Goal: Information Seeking & Learning: Learn about a topic

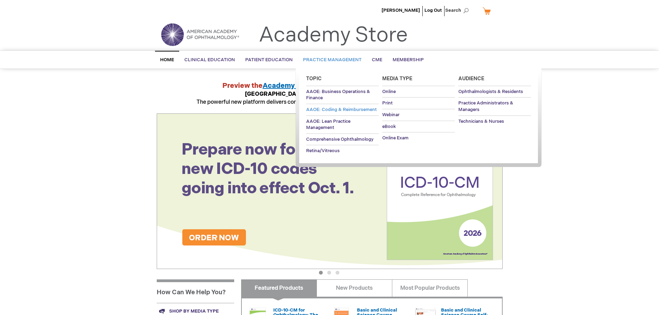
click at [330, 106] on link "AAOE: Coding & Reimbursement" at bounding box center [342, 109] width 73 height 11
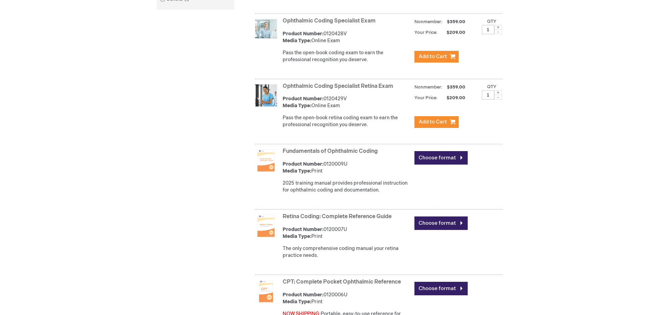
scroll to position [346, 0]
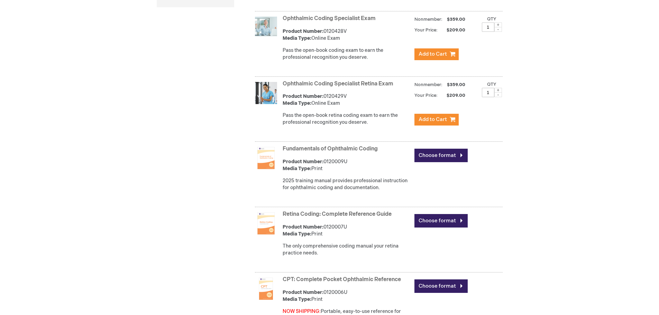
click at [313, 147] on link "Fundamentals of Ophthalmic Coding" at bounding box center [330, 149] width 95 height 7
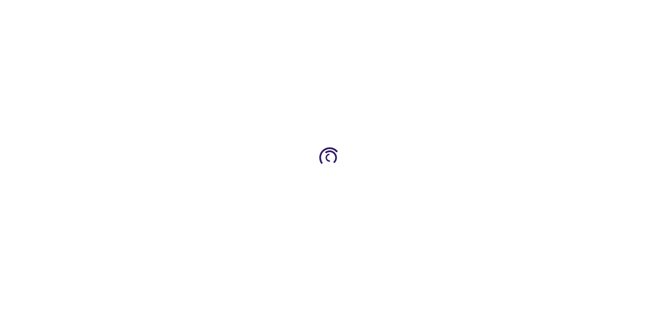
type input "0"
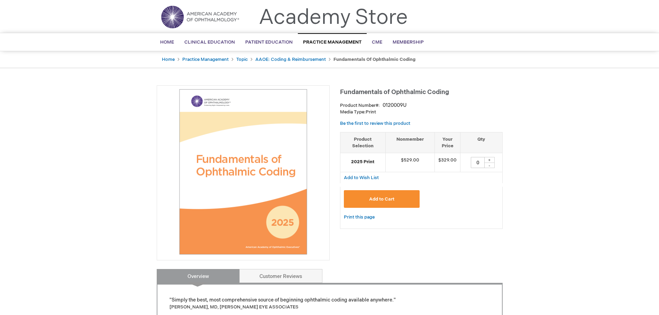
scroll to position [35, 0]
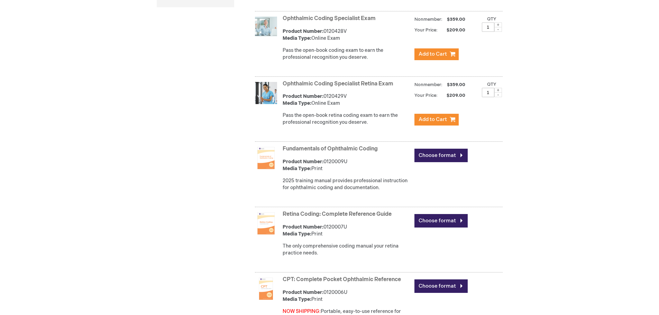
click at [311, 283] on link "CPT: Complete Pocket Ophthalmic Reference" at bounding box center [342, 279] width 118 height 7
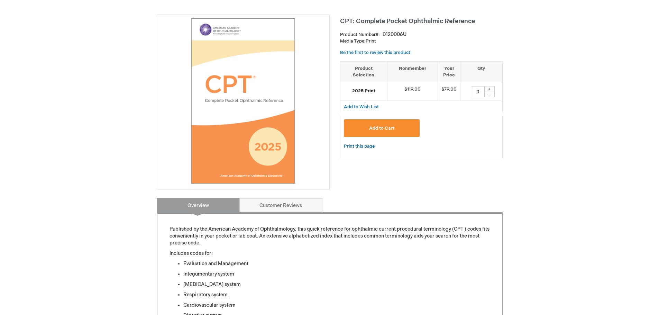
scroll to position [69, 0]
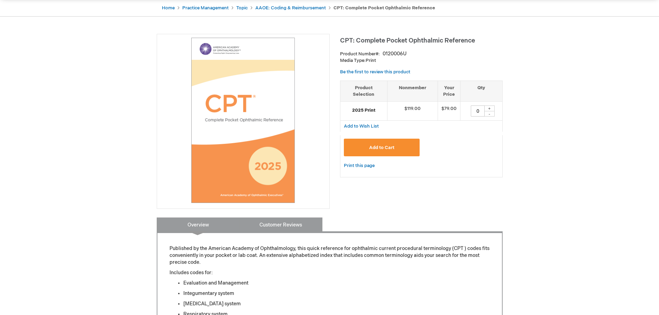
click at [283, 221] on link "Customer Reviews" at bounding box center [280, 225] width 83 height 14
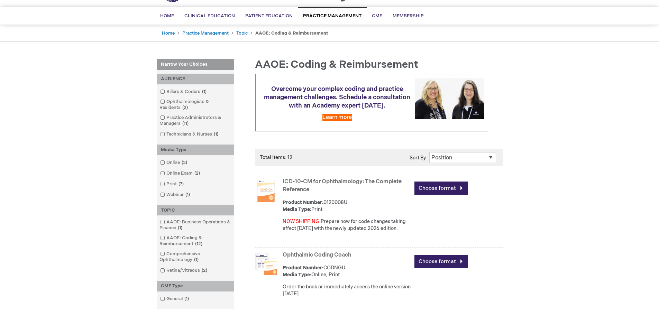
scroll to position [35, 0]
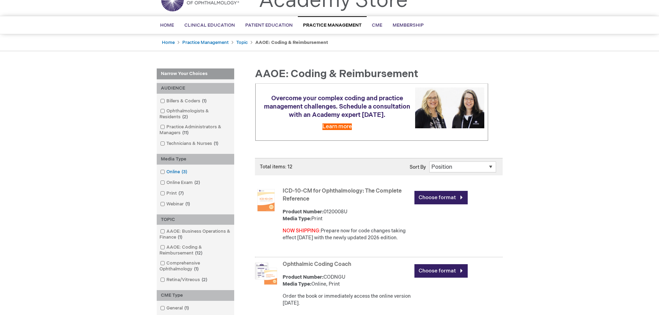
click at [166, 170] on span at bounding box center [166, 172] width 0 height 6
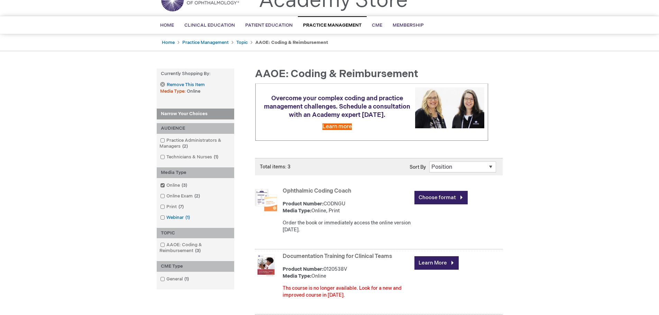
click at [166, 218] on span at bounding box center [166, 218] width 0 height 6
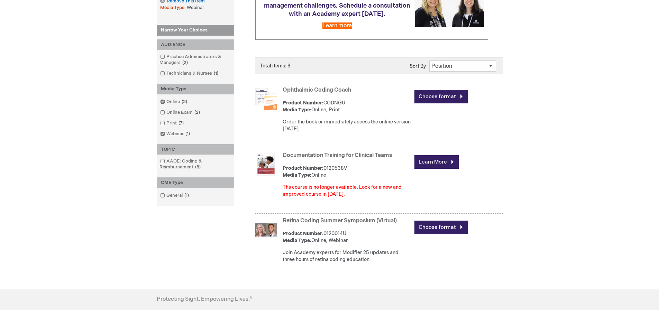
scroll to position [208, 0]
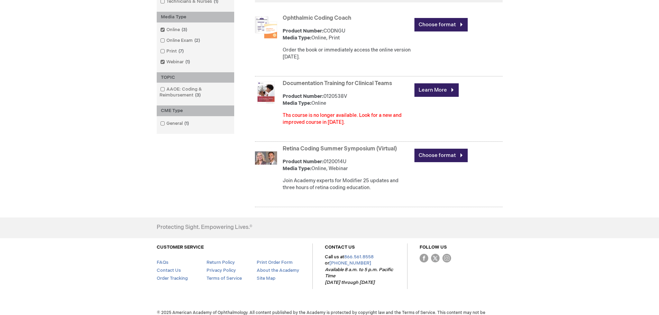
click at [331, 148] on link "Retina Coding Summer Symposium (Virtual)" at bounding box center [340, 149] width 114 height 7
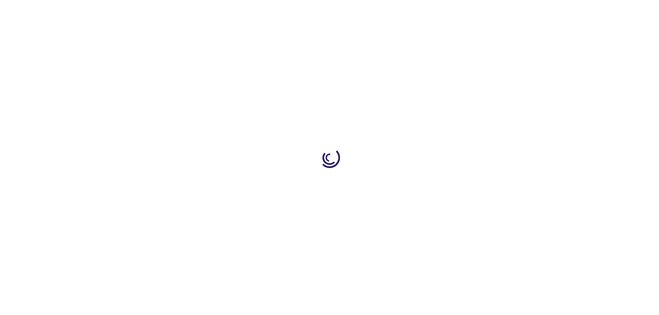
type input "0"
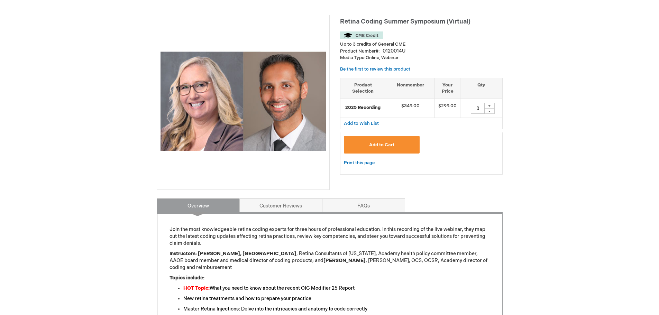
scroll to position [104, 0]
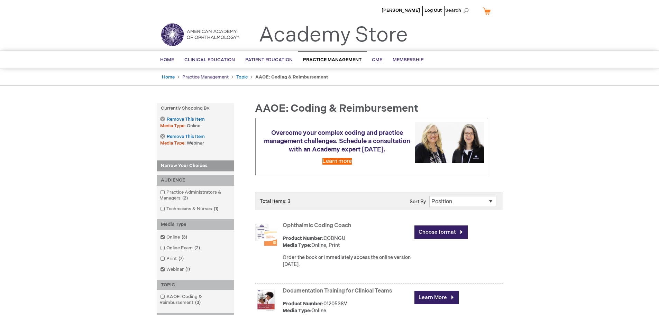
click at [222, 76] on link "Practice Management" at bounding box center [205, 77] width 46 height 6
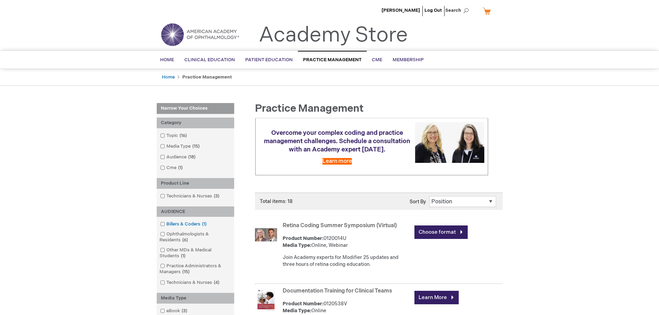
click at [166, 225] on span at bounding box center [166, 224] width 0 height 6
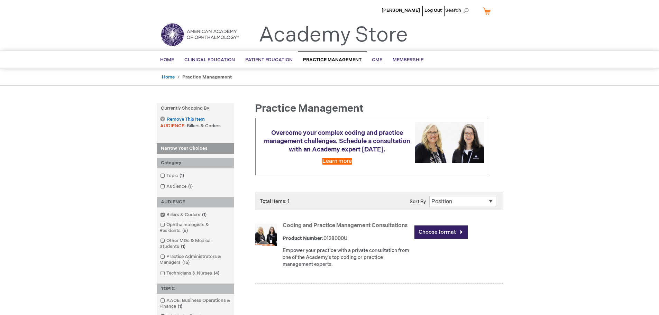
click at [294, 223] on link "Coding and Practice Management Consultations" at bounding box center [345, 225] width 125 height 7
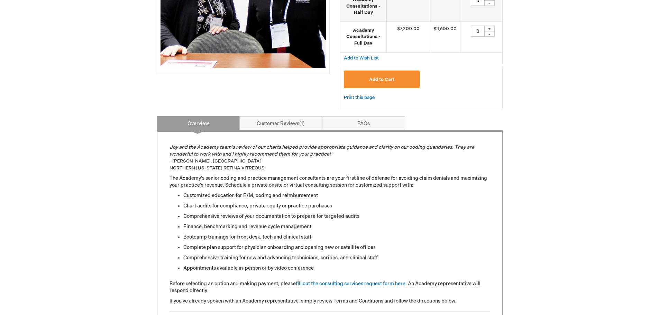
scroll to position [208, 0]
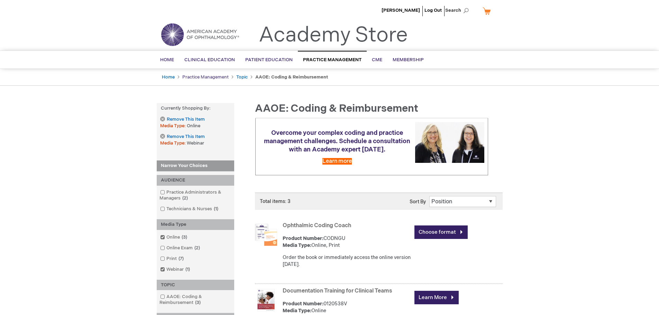
click at [202, 76] on link "Practice Management" at bounding box center [205, 77] width 46 height 6
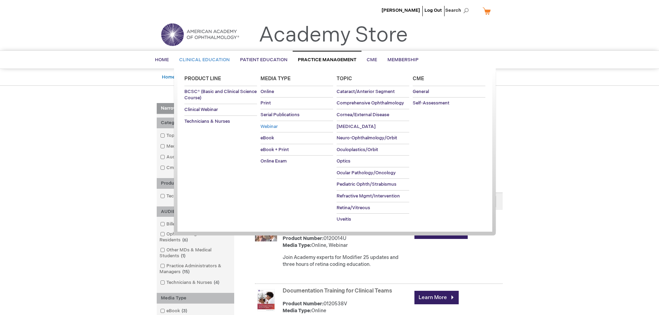
click at [264, 128] on span "Webinar" at bounding box center [269, 127] width 17 height 6
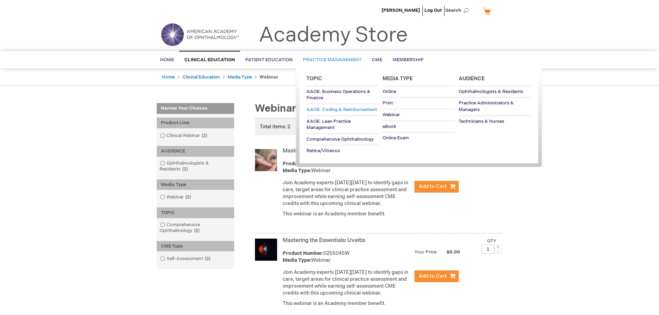
click at [331, 107] on span "AAOE: Coding & Reimbursement" at bounding box center [342, 110] width 71 height 6
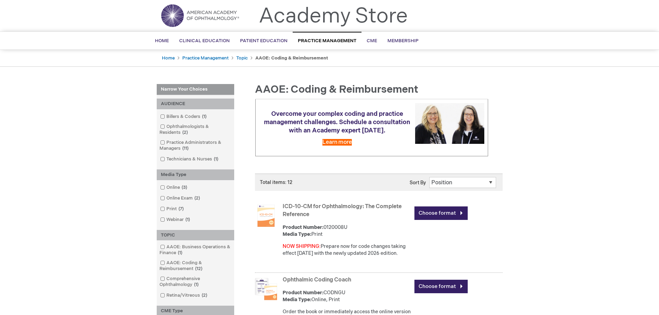
scroll to position [35, 0]
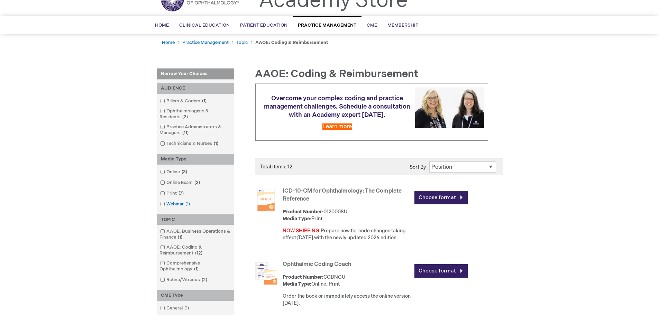
click at [166, 206] on span at bounding box center [166, 204] width 0 height 6
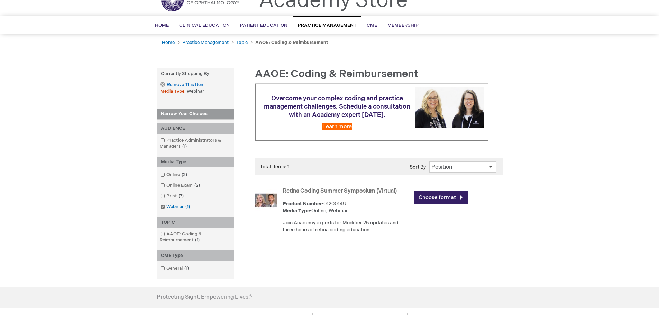
click at [166, 207] on span at bounding box center [166, 207] width 0 height 6
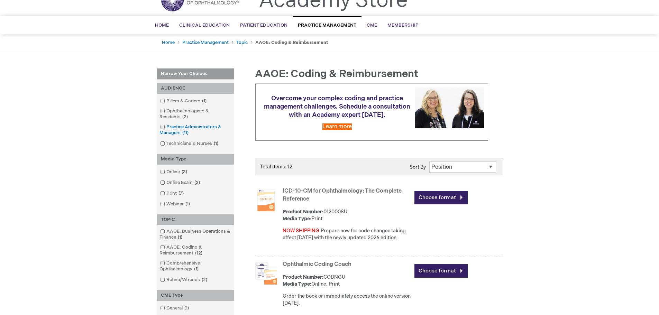
click at [166, 126] on span at bounding box center [166, 127] width 0 height 6
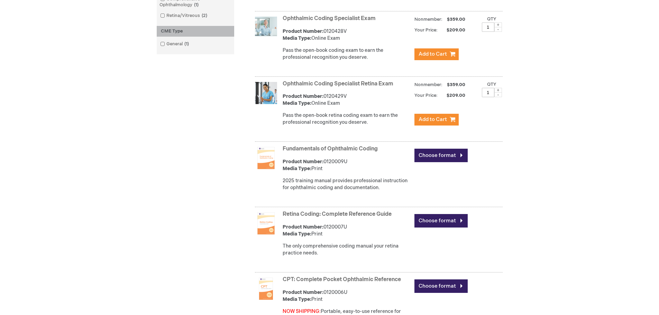
scroll to position [381, 0]
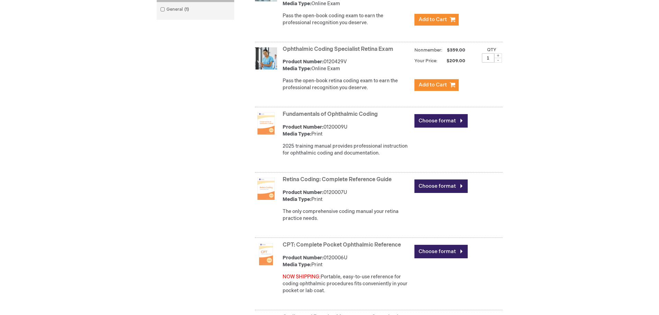
click at [315, 112] on link "Fundamentals of Ophthalmic Coding" at bounding box center [330, 114] width 95 height 7
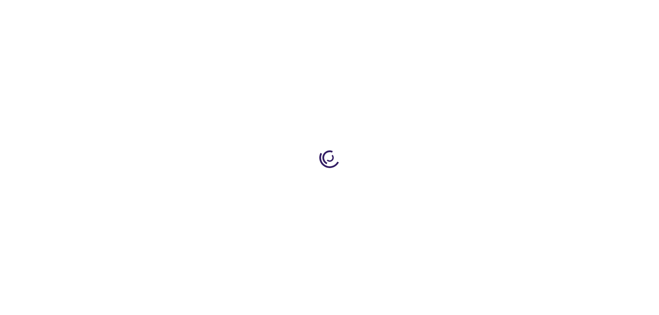
type input "0"
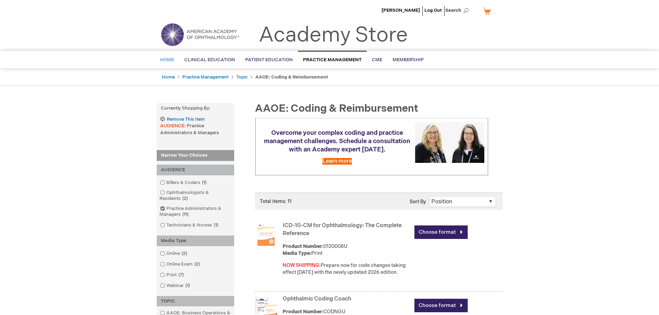
click at [158, 62] on link "Home" at bounding box center [167, 60] width 24 height 17
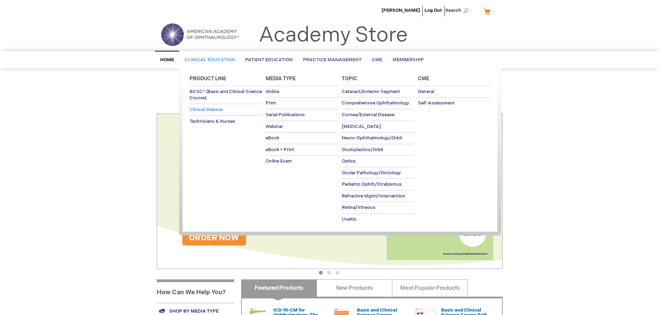
click at [209, 111] on span "Clinical Webinar" at bounding box center [207, 110] width 34 height 6
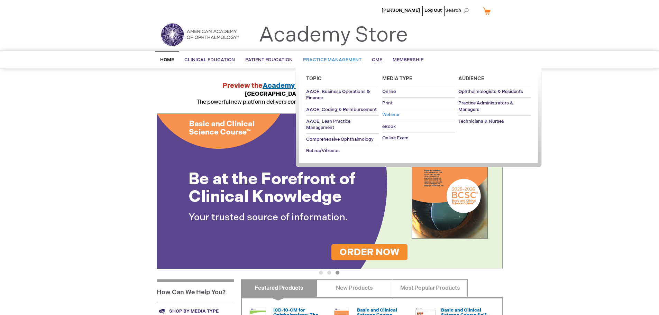
click at [386, 113] on span "Webinar" at bounding box center [390, 115] width 17 height 6
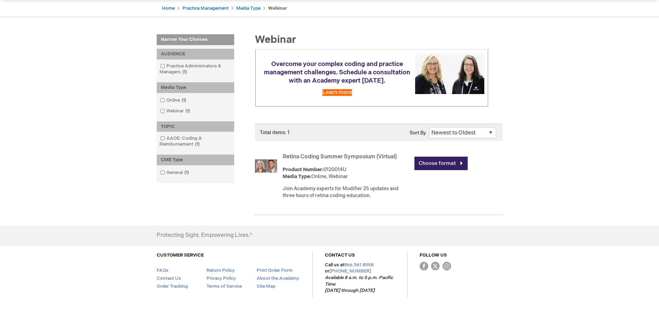
scroll to position [96, 0]
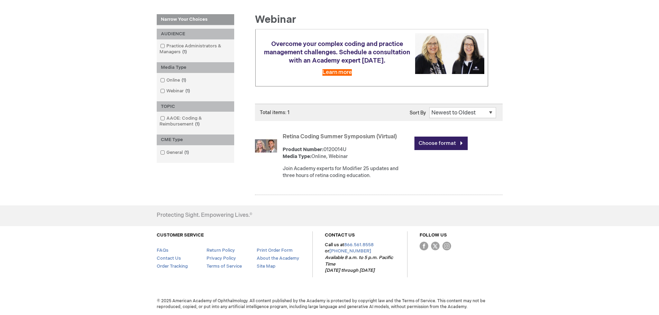
click at [502, 110] on div "Total items: 1 Show 5 10 15 20 25 All per page Sort By Position" at bounding box center [379, 112] width 248 height 17
click at [491, 115] on select "Position Product Name : A to Z Product Name : Z to A Price : Low to High Price …" at bounding box center [462, 112] width 67 height 11
click at [524, 101] on div "[PERSON_NAME] Log Out Search My Cart CLOSE RECENTLY ADDED ITEM(S) Close There a…" at bounding box center [329, 113] width 659 height 404
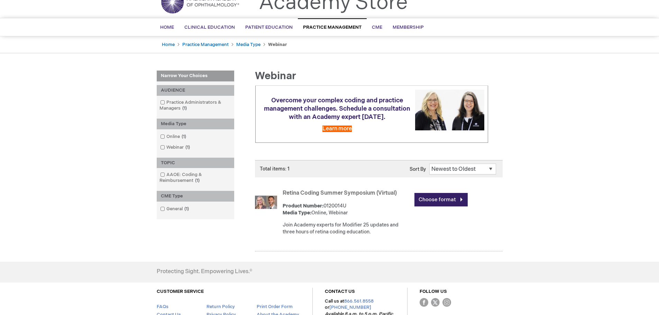
scroll to position [0, 0]
